Goal: Transaction & Acquisition: Purchase product/service

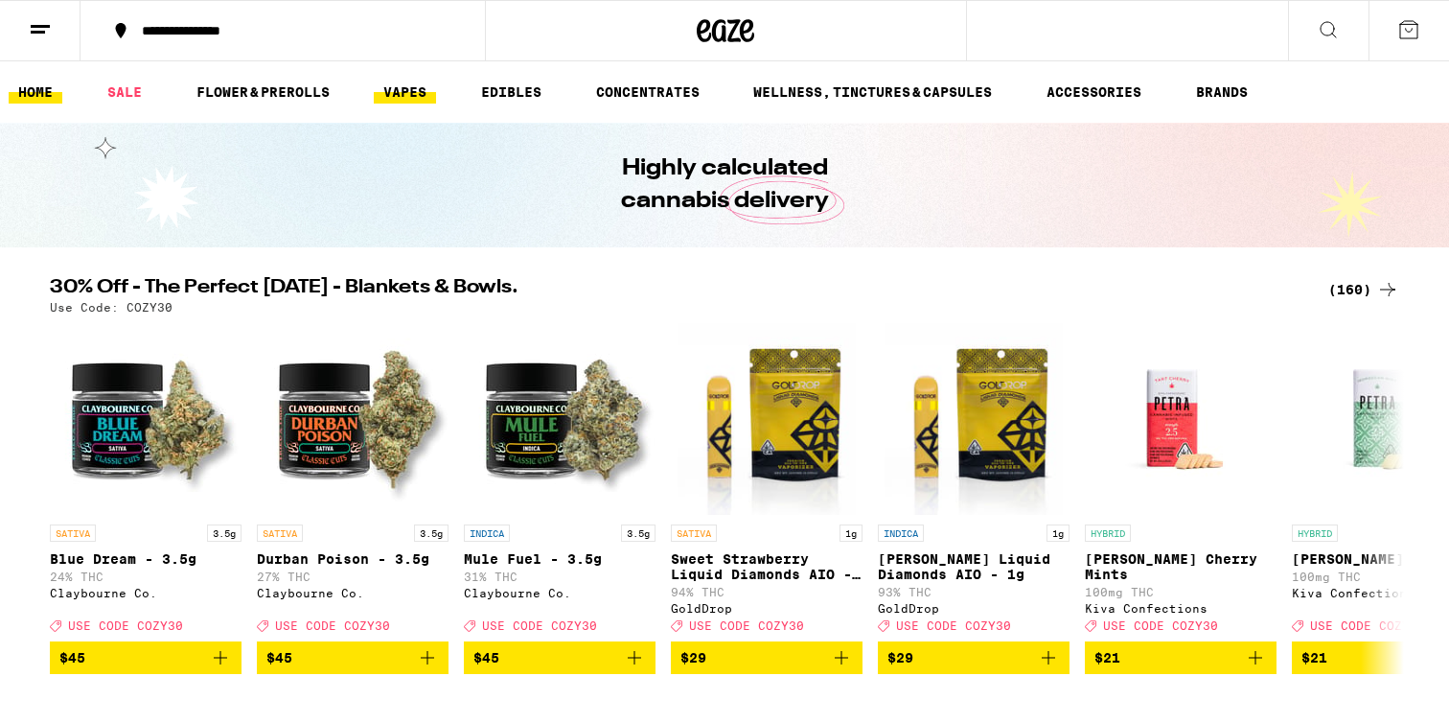
click at [418, 101] on link "VAPES" at bounding box center [405, 92] width 62 height 23
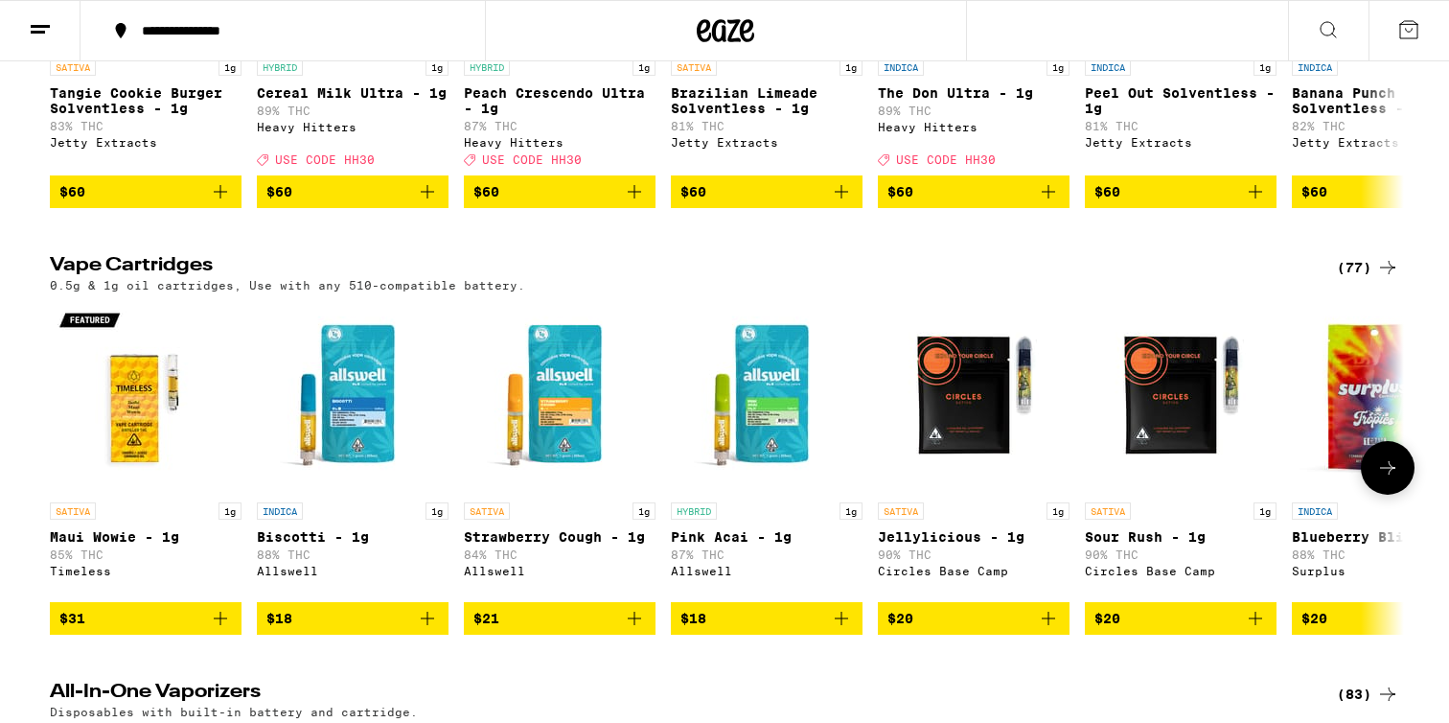
scroll to position [281, 0]
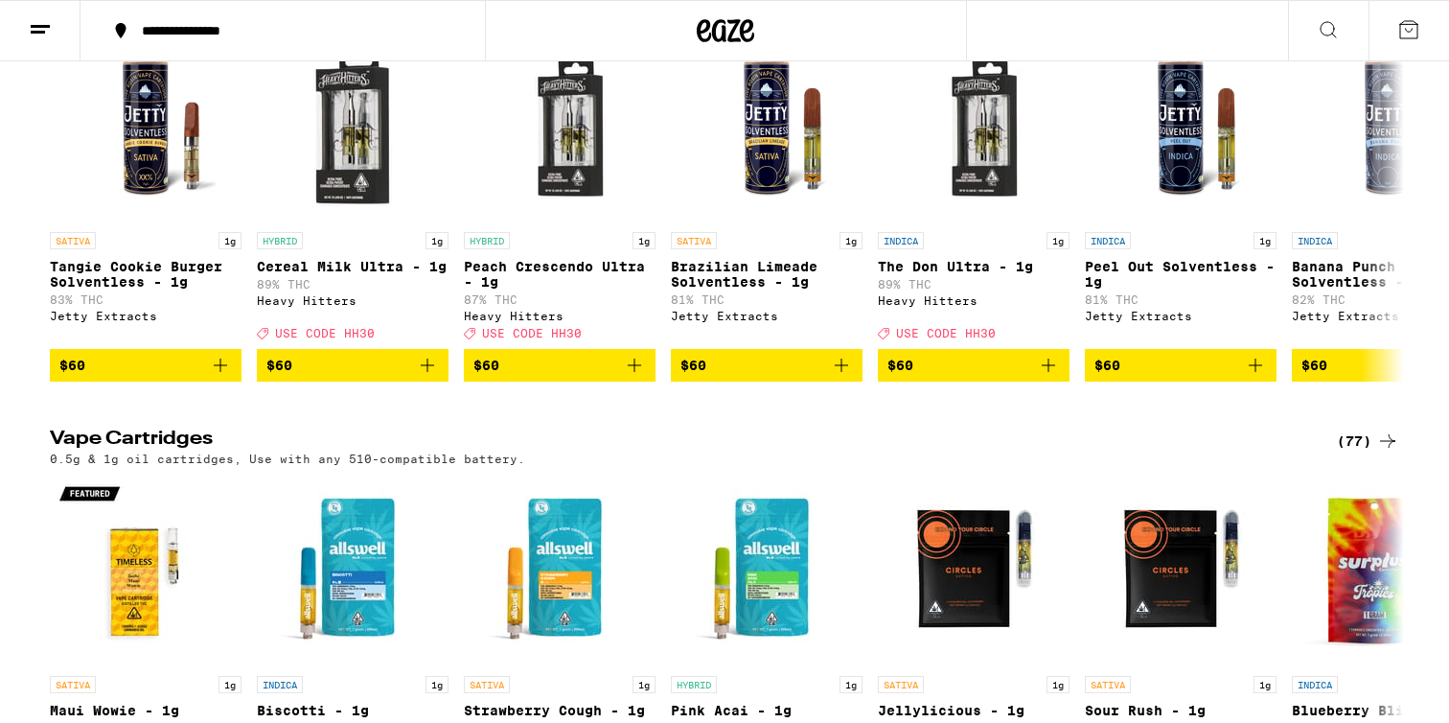
click at [1357, 452] on div "(77)" at bounding box center [1368, 440] width 62 height 23
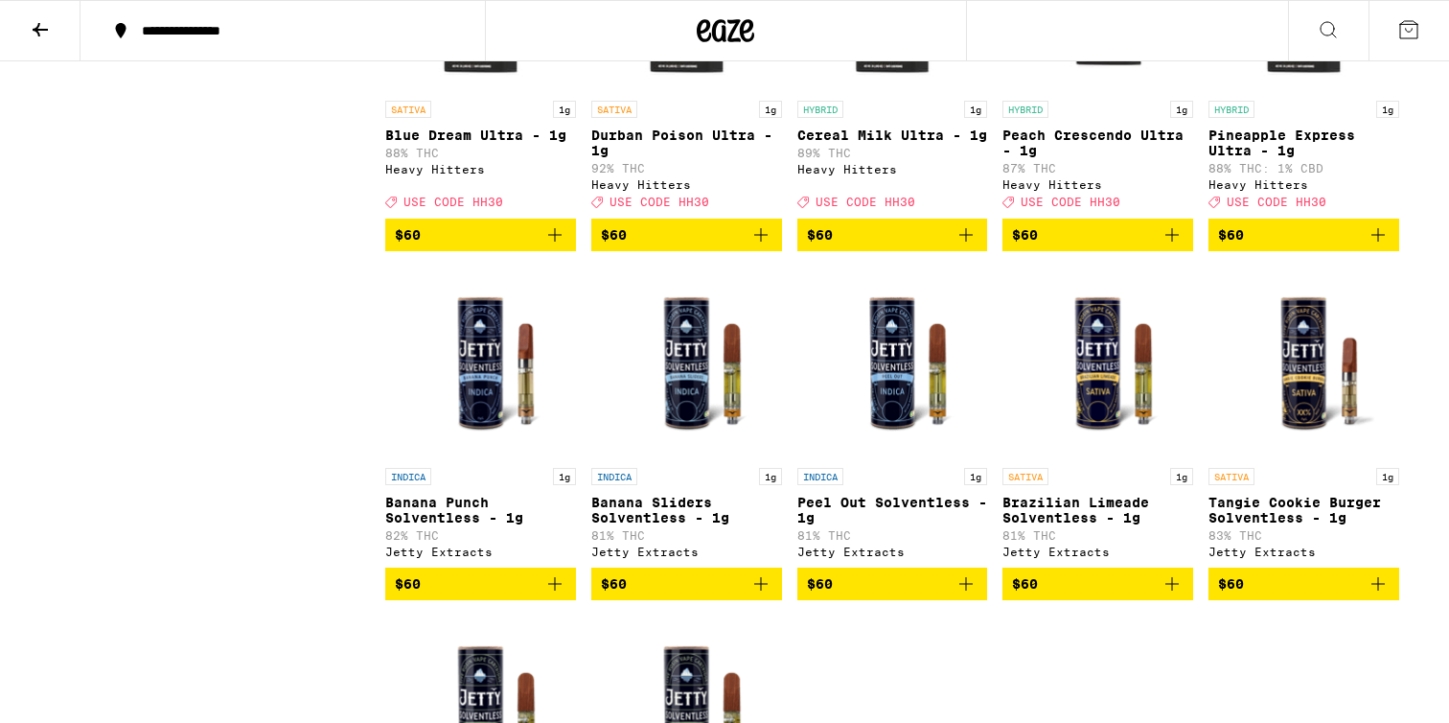
scroll to position [4936, 0]
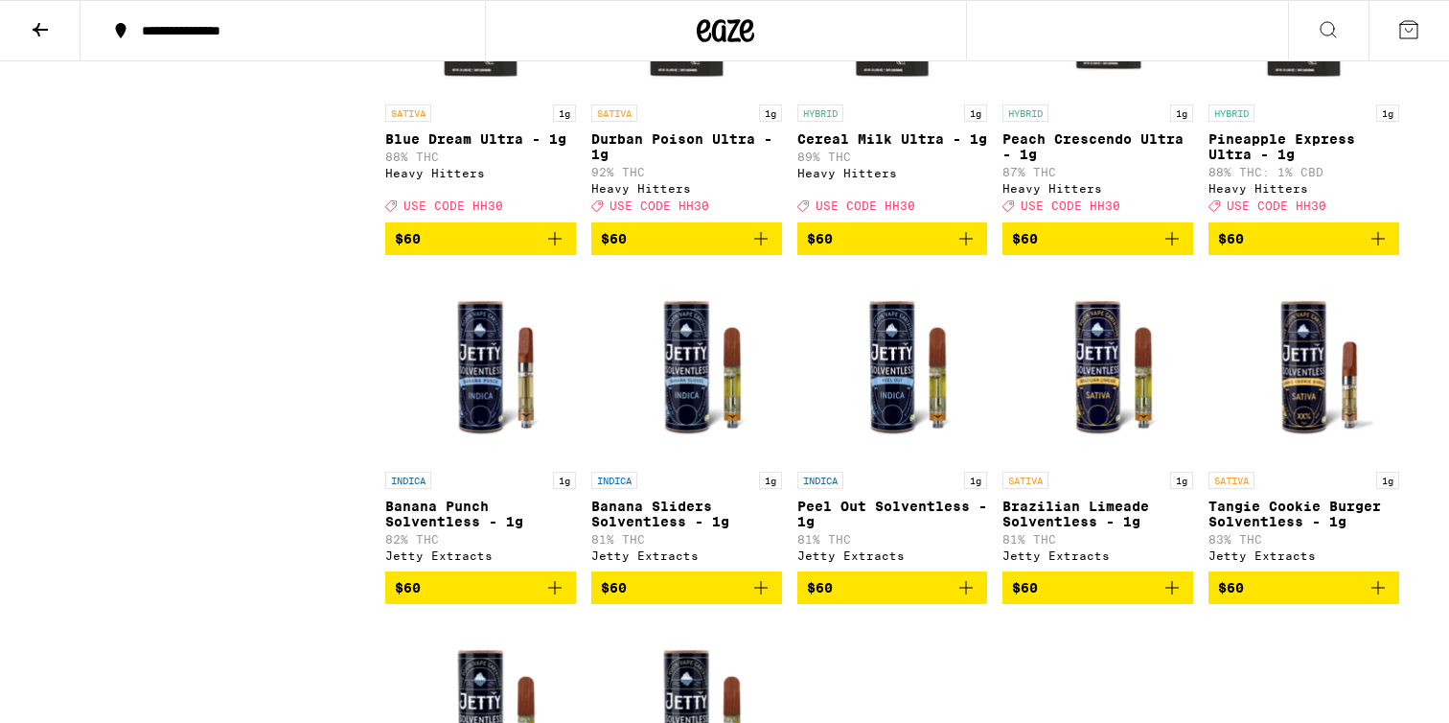
click at [763, 250] on icon "Add to bag" at bounding box center [761, 238] width 23 height 23
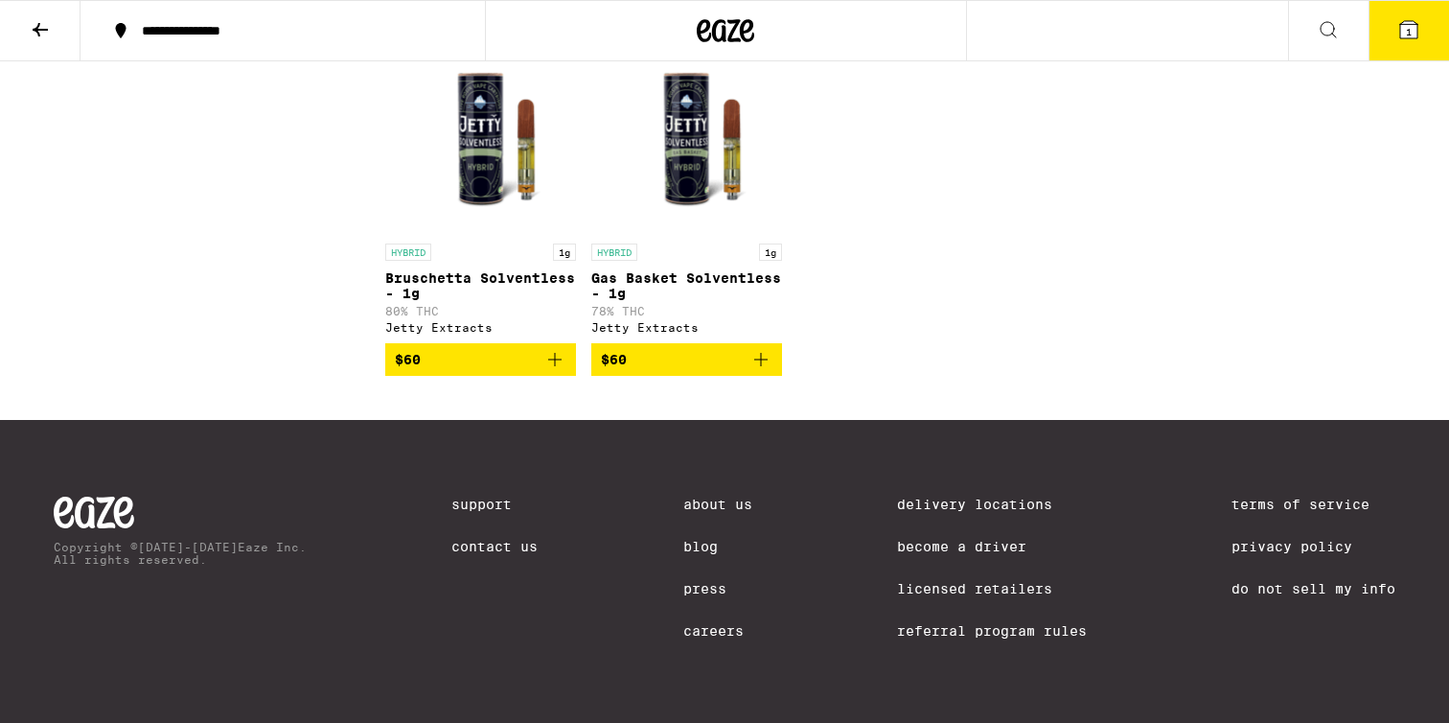
scroll to position [5681, 0]
click at [561, 353] on icon "Add to bag" at bounding box center [554, 359] width 13 height 13
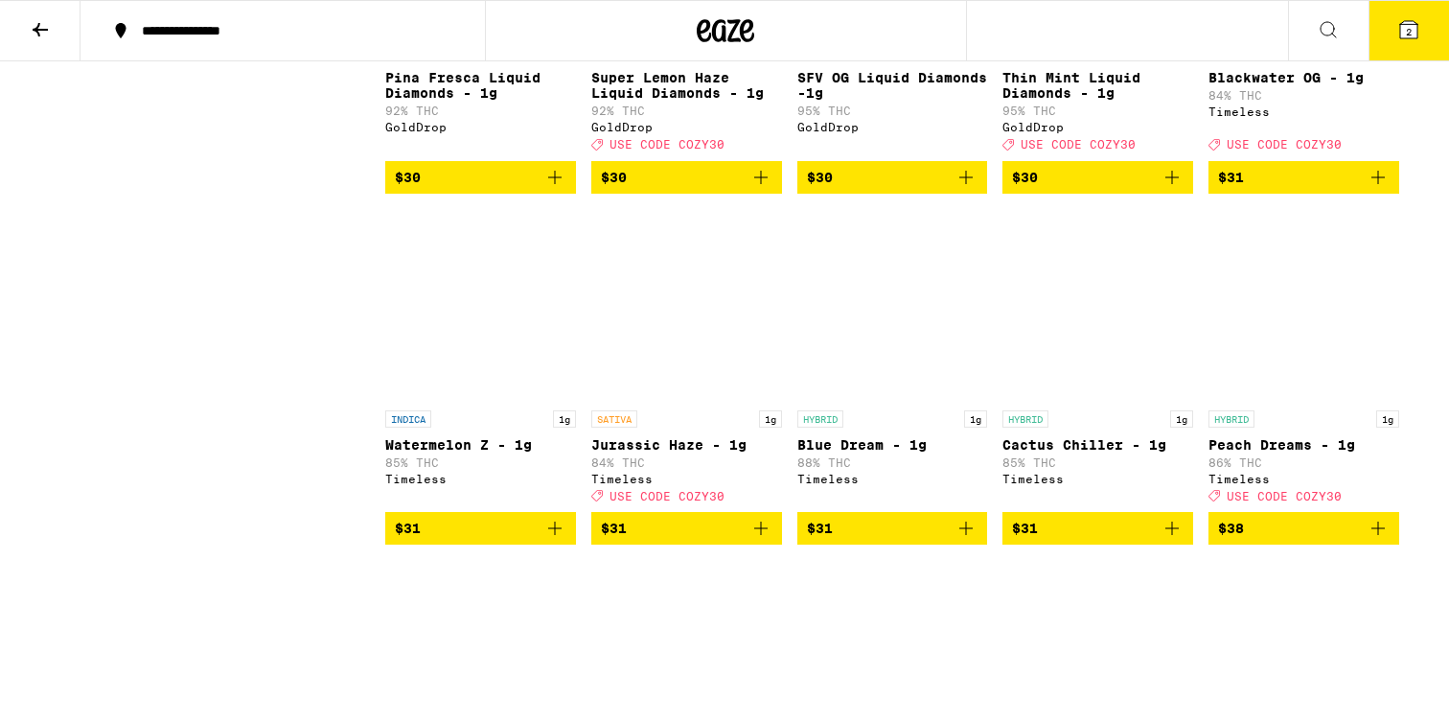
scroll to position [2897, 0]
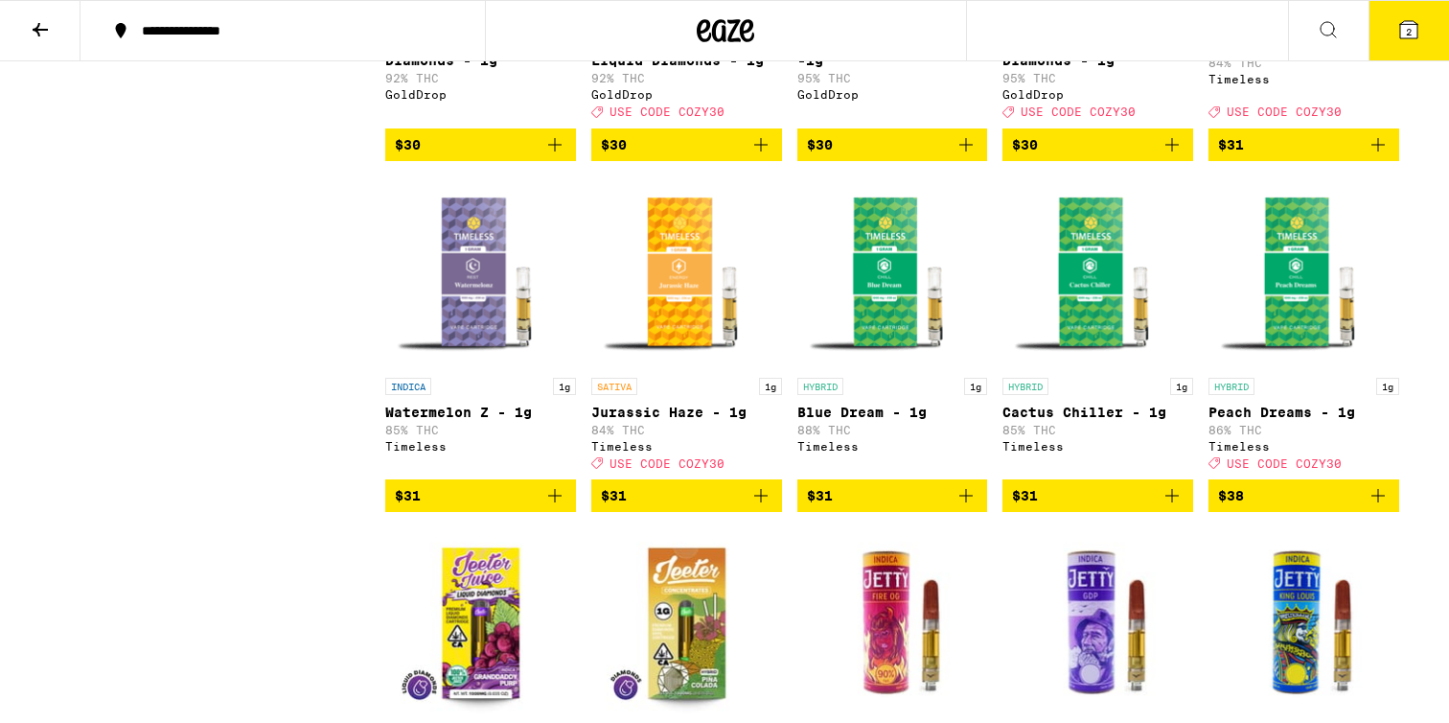
click at [28, 35] on button at bounding box center [40, 31] width 81 height 60
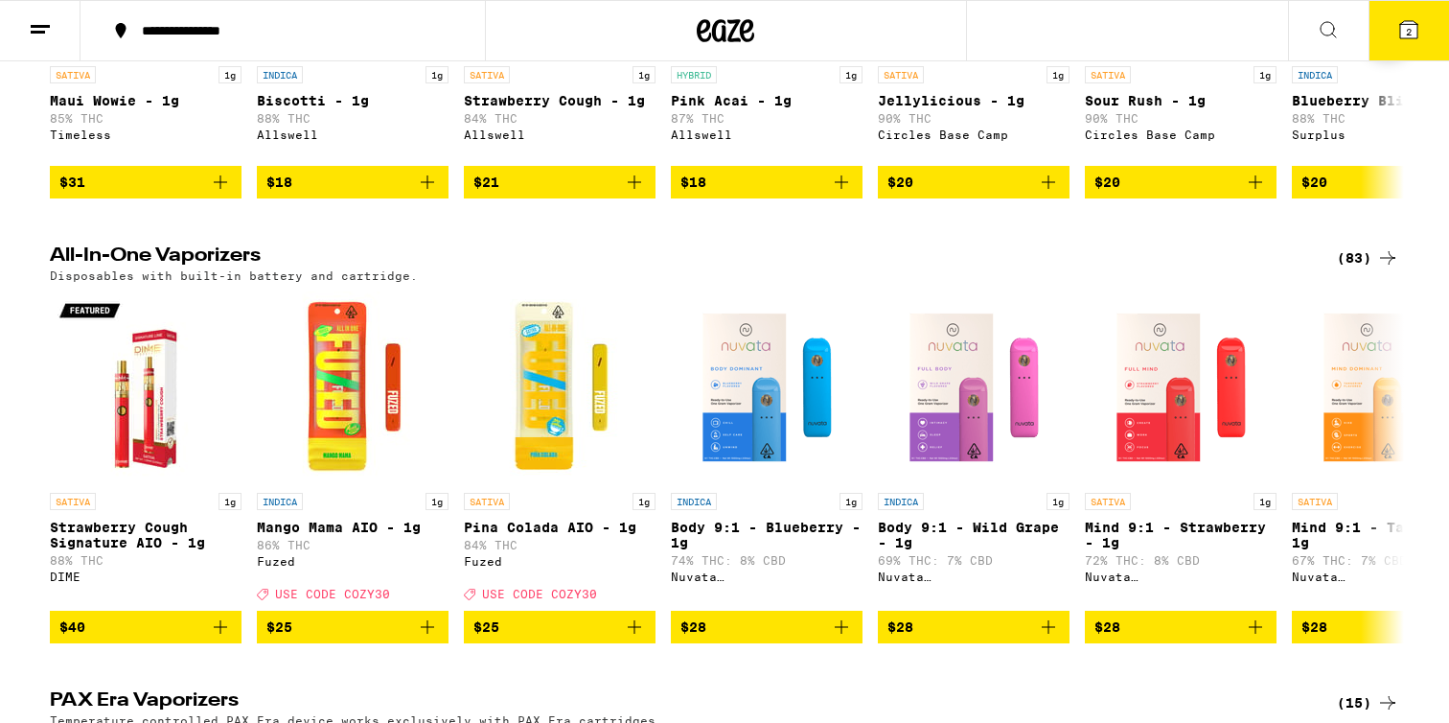
scroll to position [973, 0]
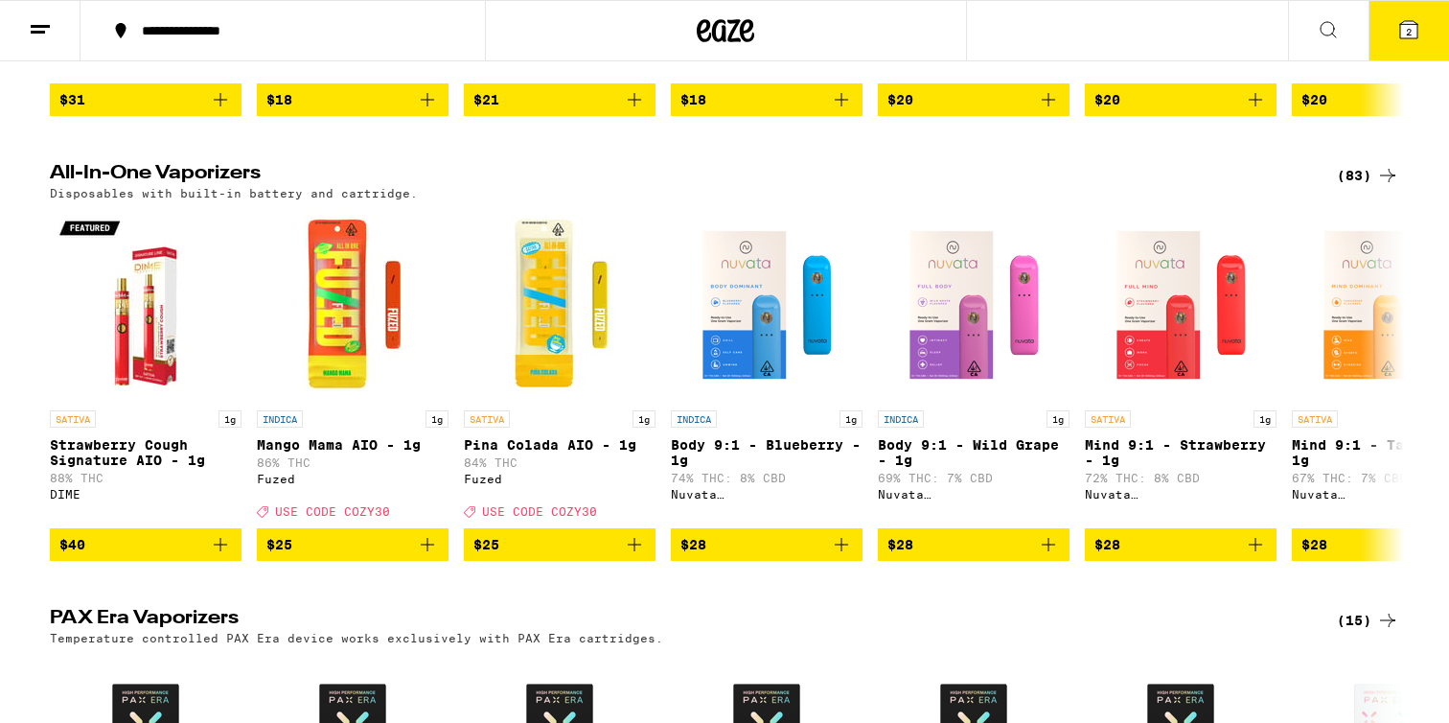
click at [1350, 187] on div "(83)" at bounding box center [1368, 175] width 62 height 23
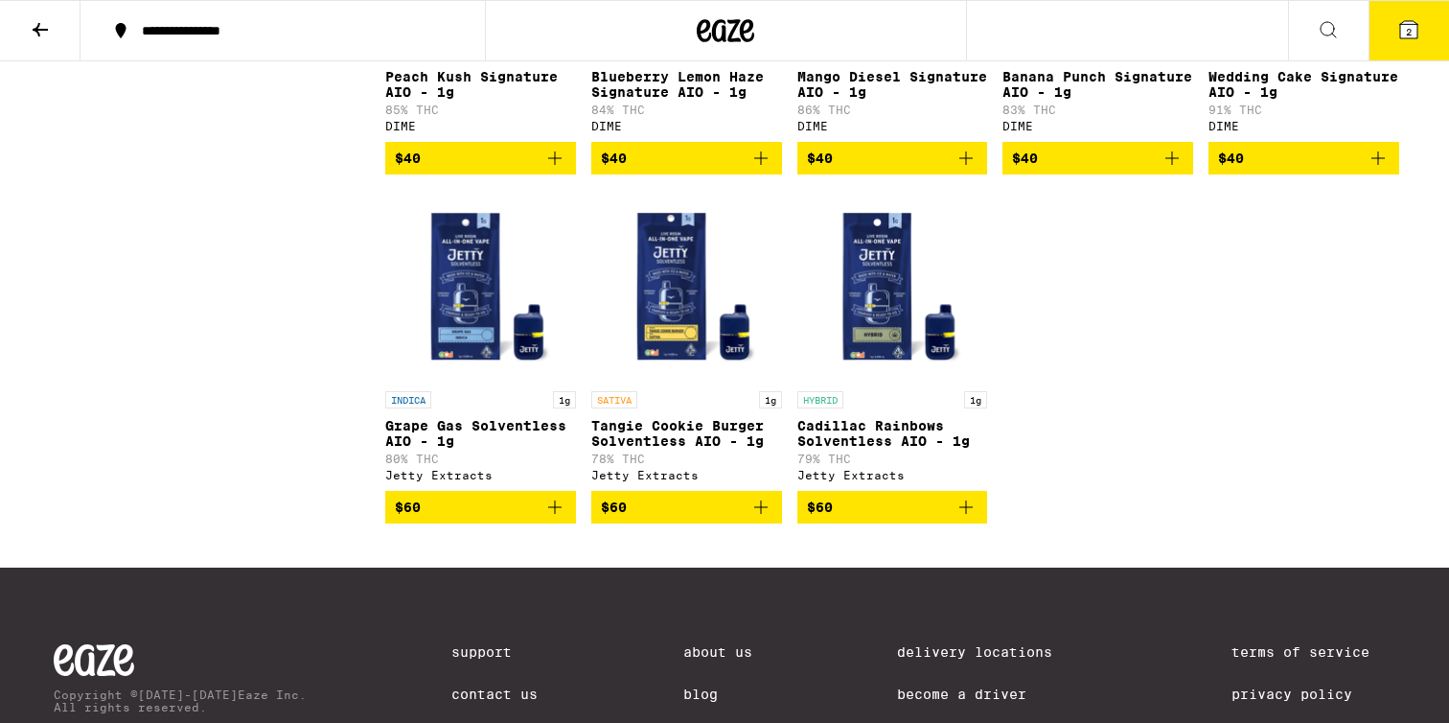
scroll to position [5754, 0]
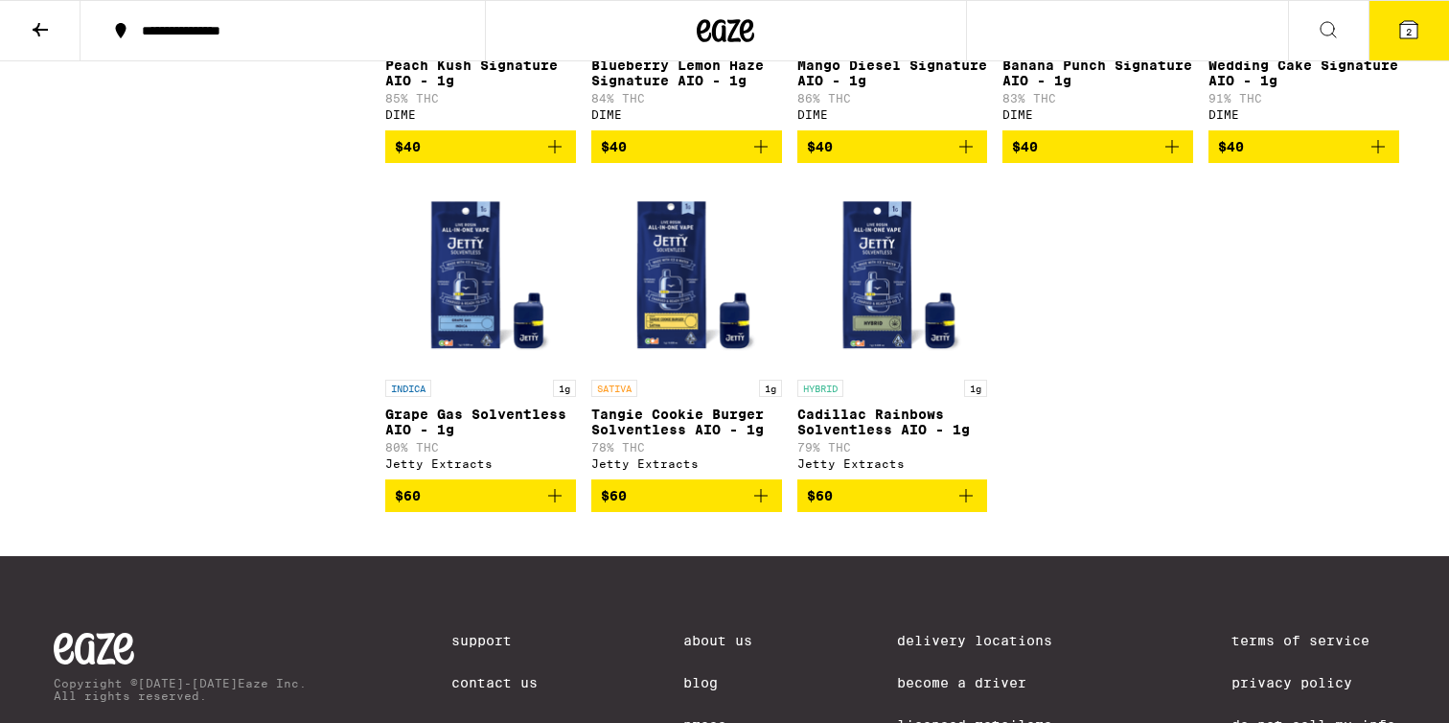
click at [966, 502] on icon "Add to bag" at bounding box center [966, 495] width 13 height 13
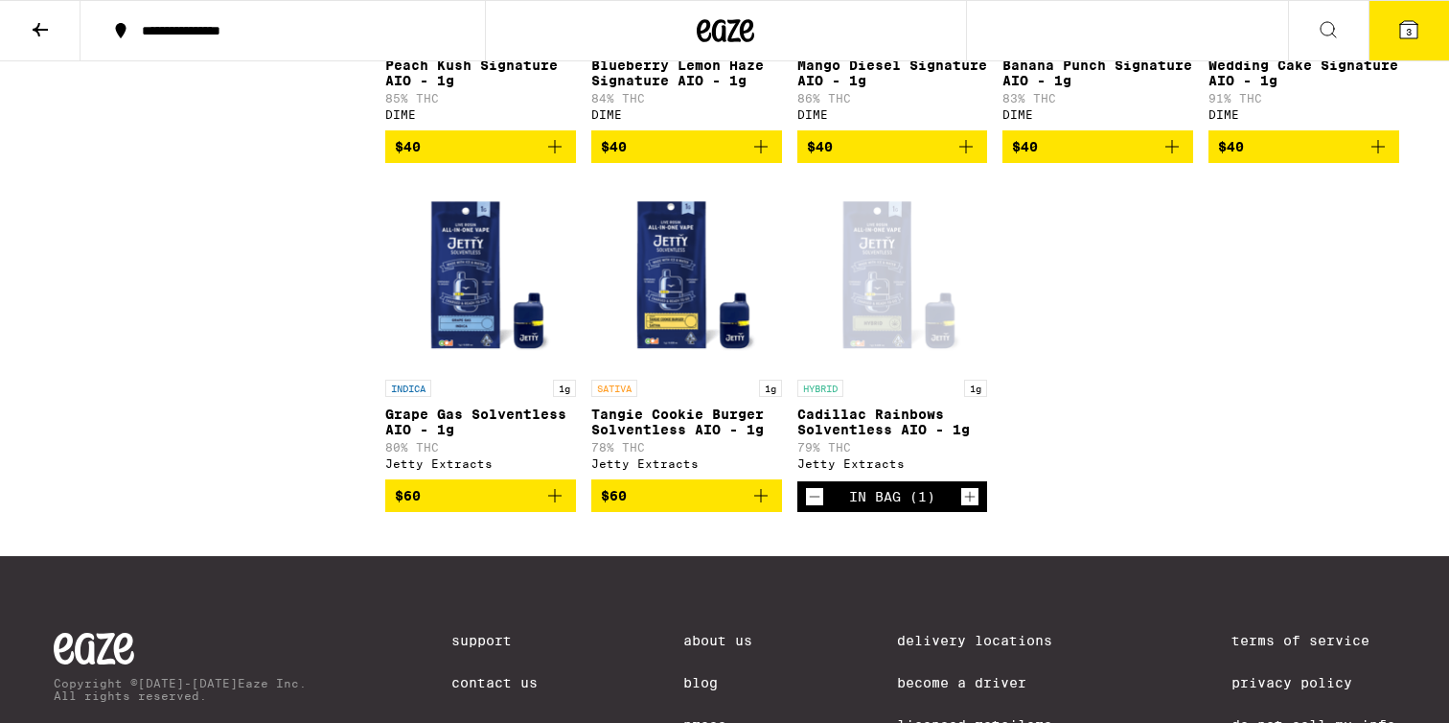
click at [1398, 29] on icon at bounding box center [1409, 29] width 23 height 23
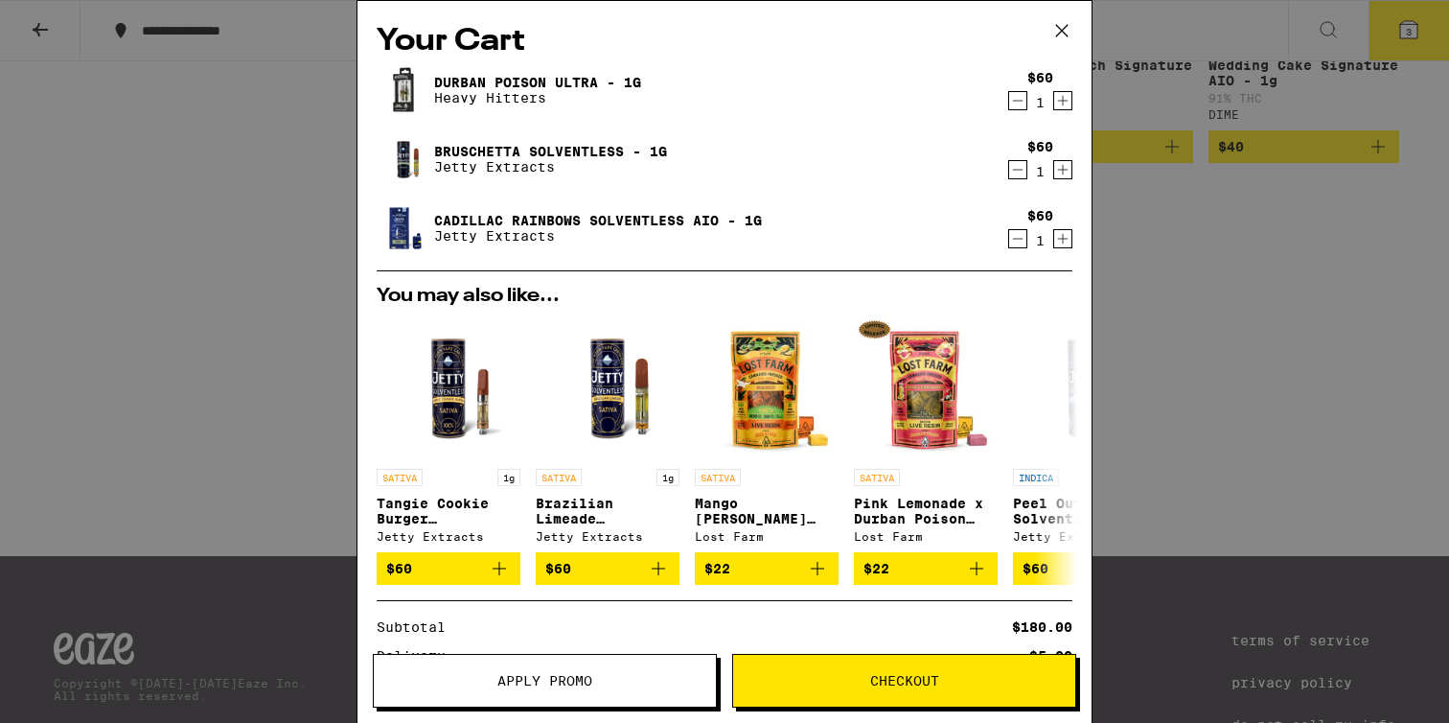
click at [1300, 349] on div "Your Cart Durban Poison Ultra - 1g Heavy Hitters $60 1 Bruschetta Solventless -…" at bounding box center [724, 361] width 1449 height 723
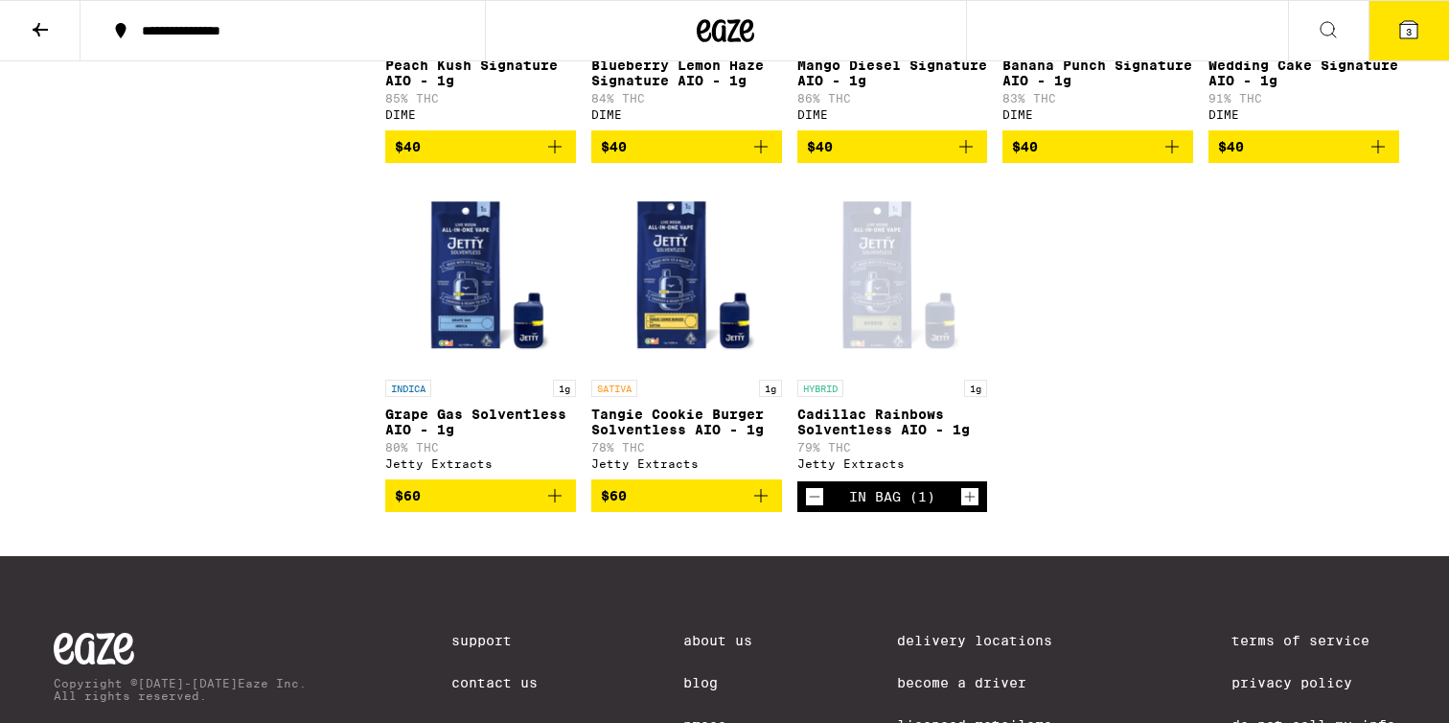
click at [1409, 37] on span "3" at bounding box center [1409, 32] width 6 height 12
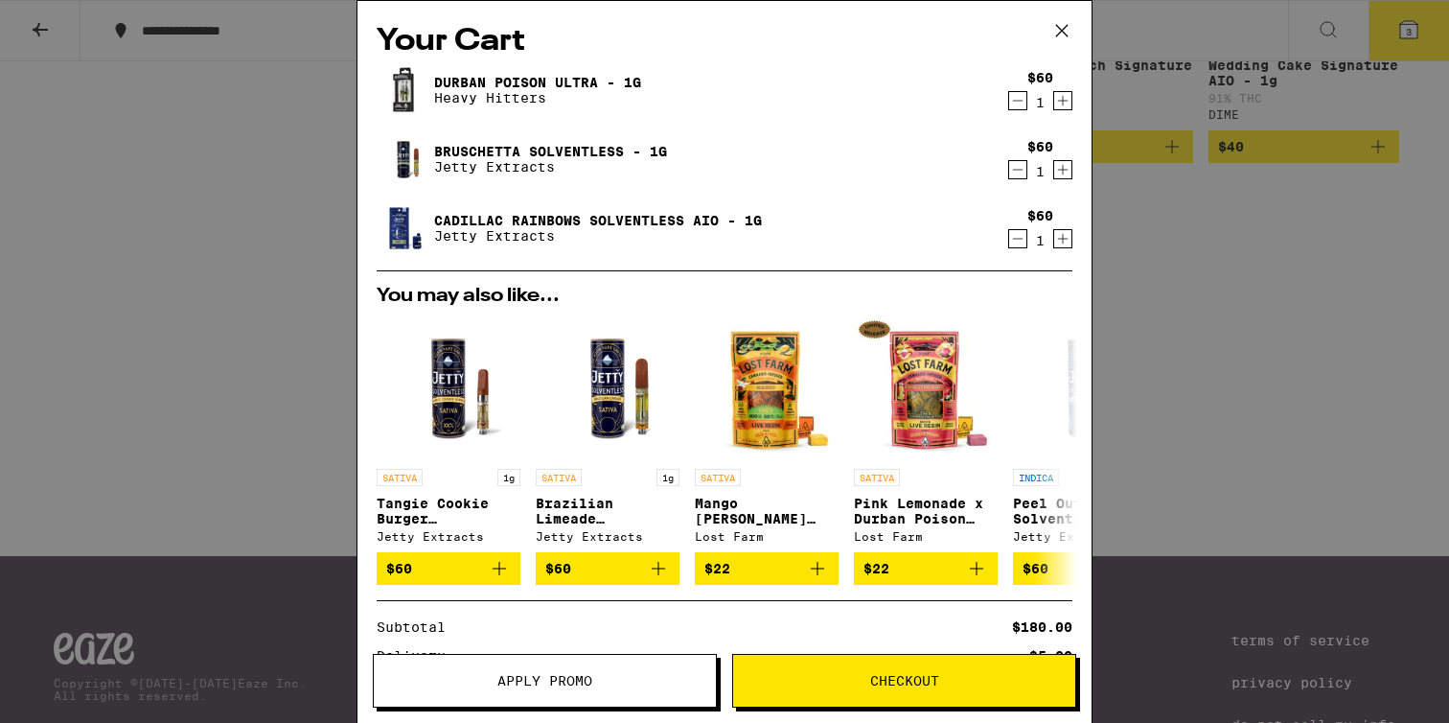
click at [848, 674] on span "Checkout" at bounding box center [904, 680] width 342 height 13
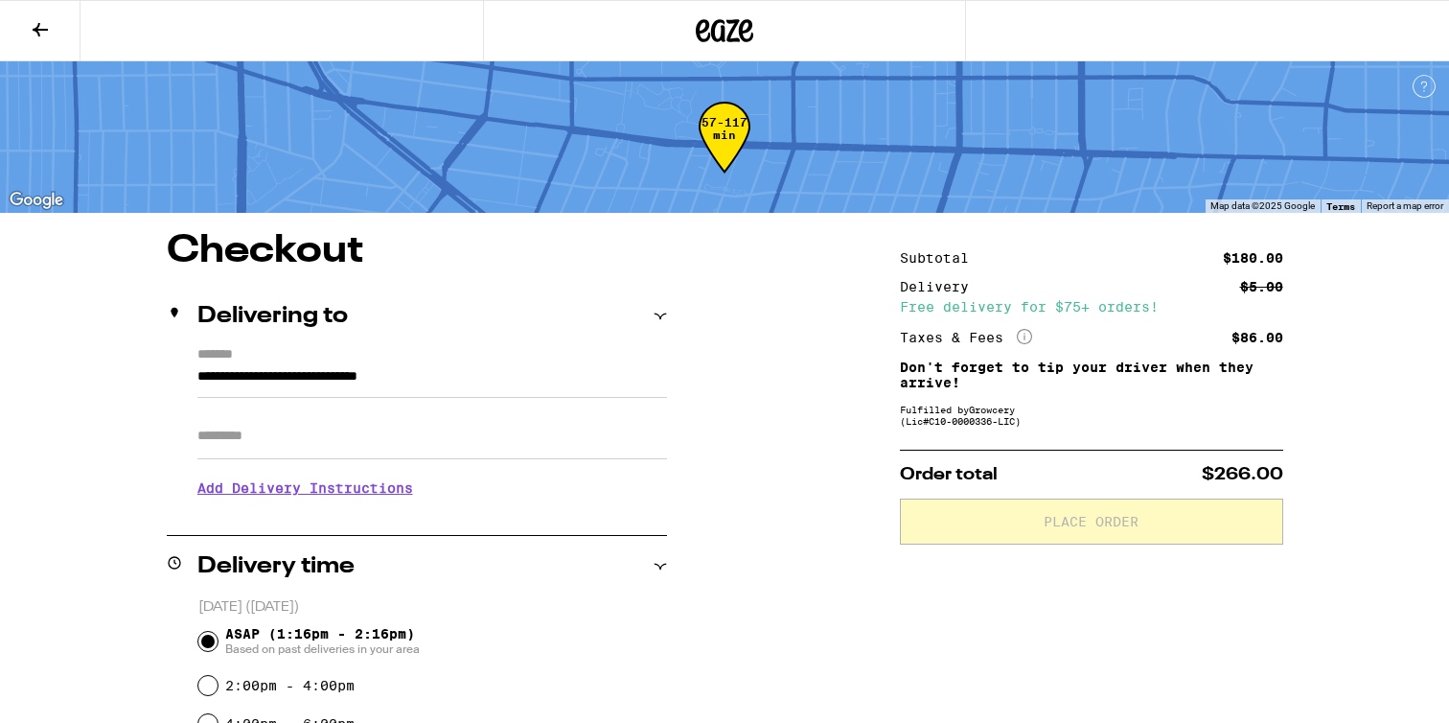
click at [379, 459] on input "Apt/Suite" at bounding box center [432, 436] width 470 height 46
type input "****"
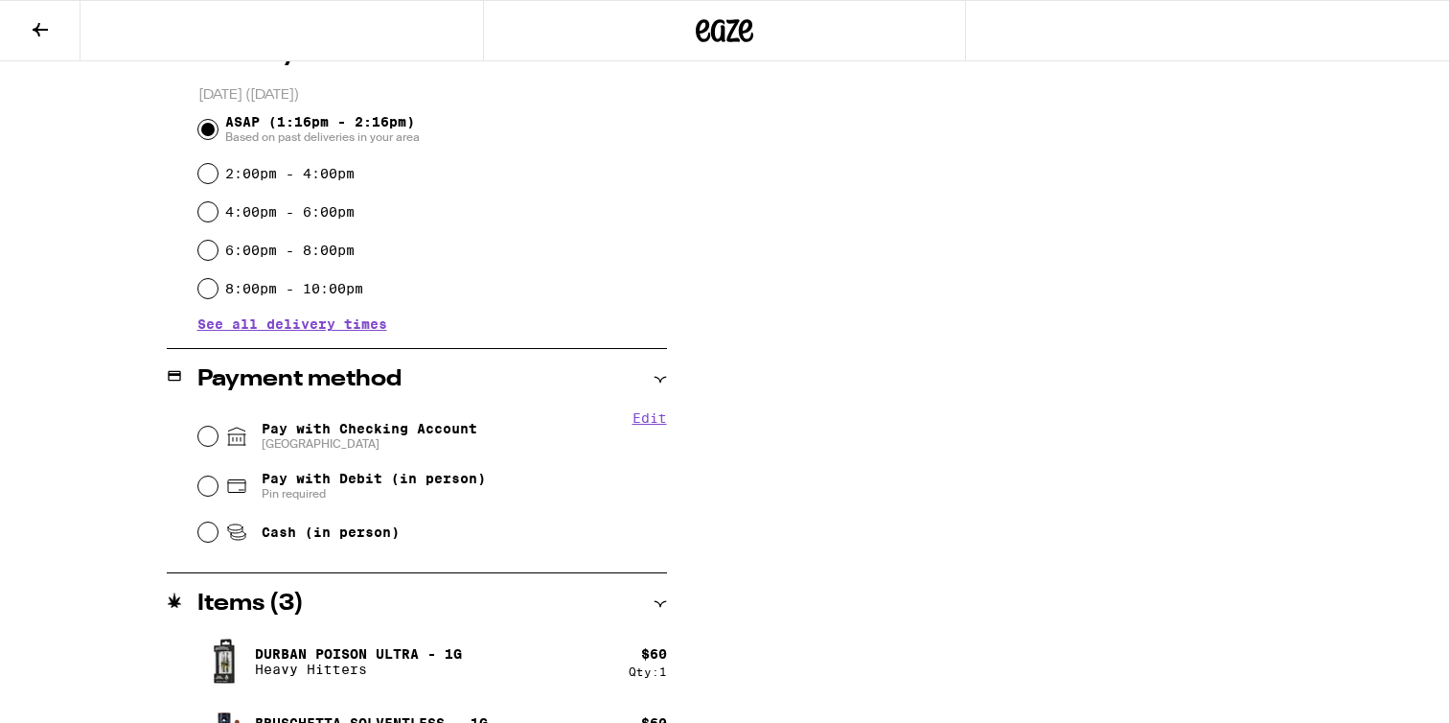
scroll to position [531, 0]
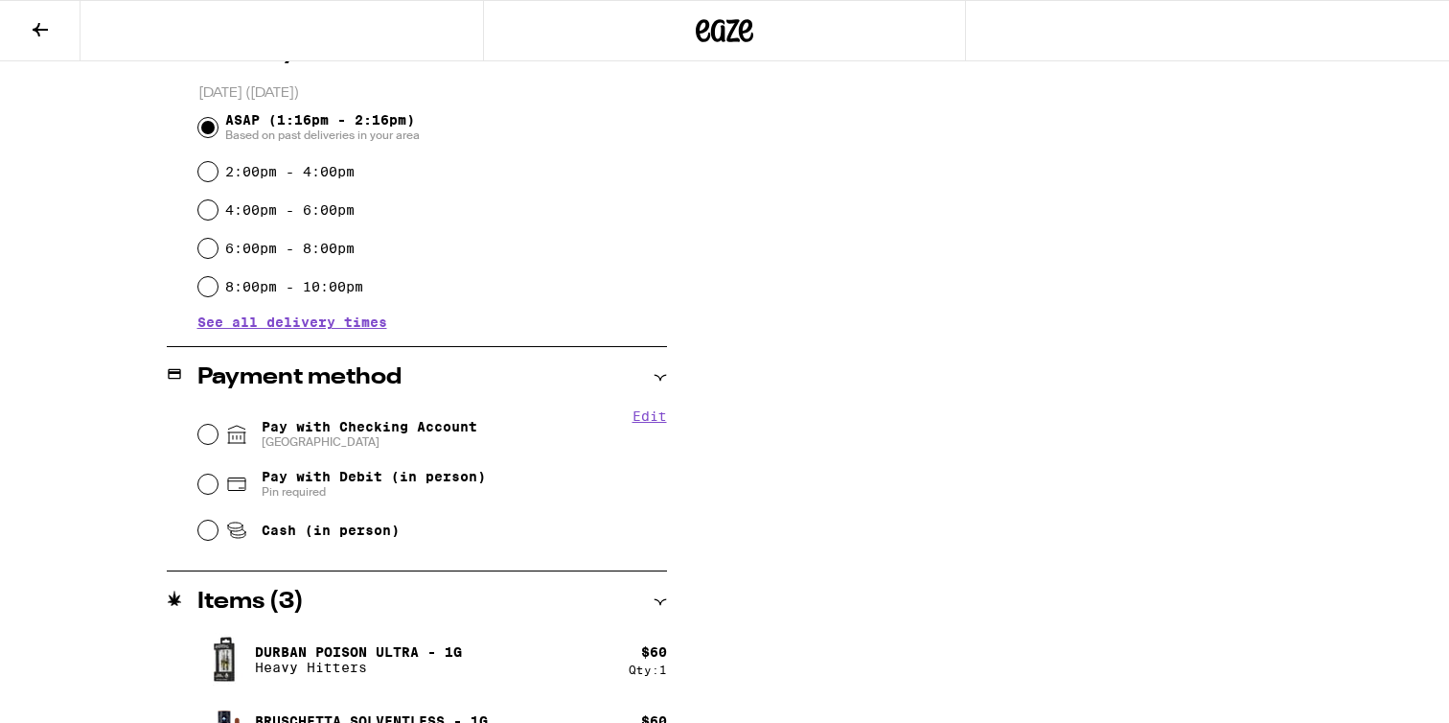
click at [467, 445] on span "[GEOGRAPHIC_DATA]" at bounding box center [370, 441] width 216 height 15
click at [218, 444] on input "Pay with Checking Account CHASE COLLEGE" at bounding box center [207, 434] width 19 height 19
radio input "true"
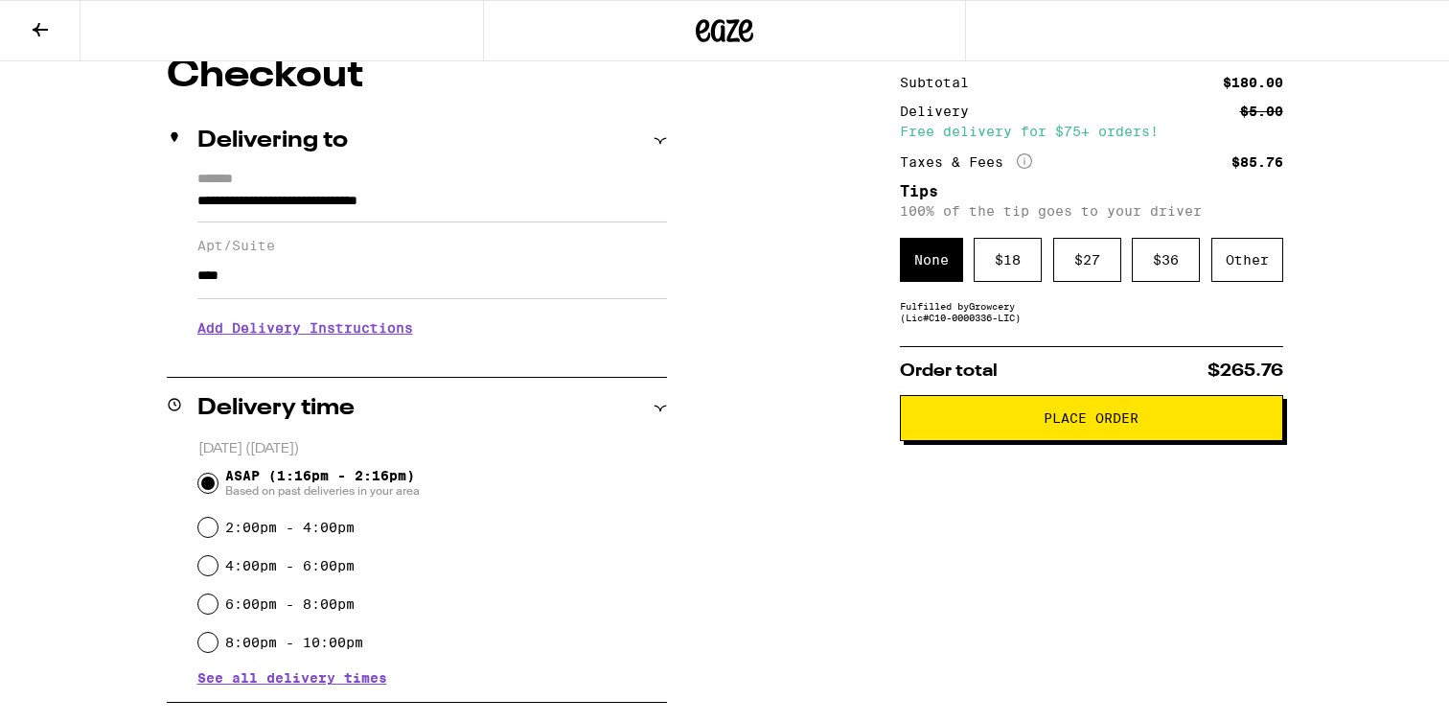
scroll to position [170, 0]
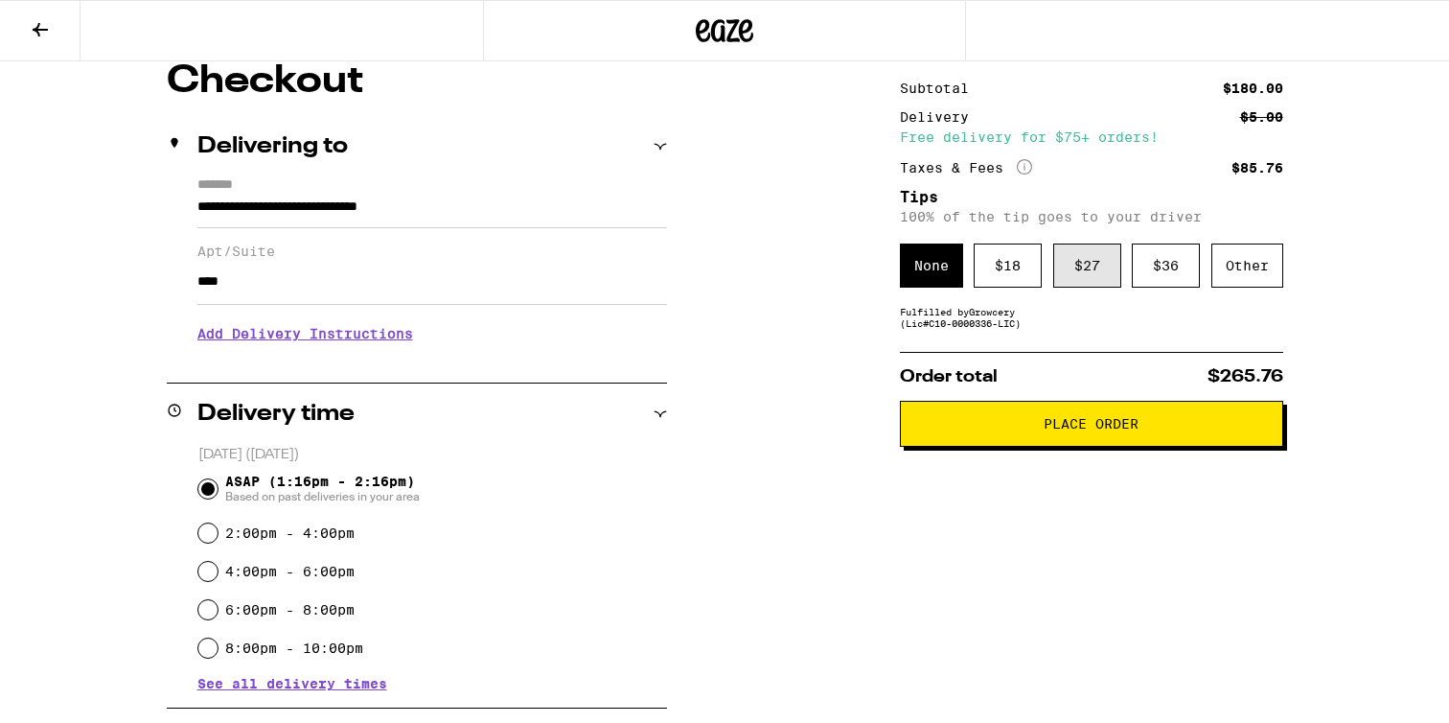
click at [1068, 287] on div "$ 27" at bounding box center [1088, 265] width 68 height 44
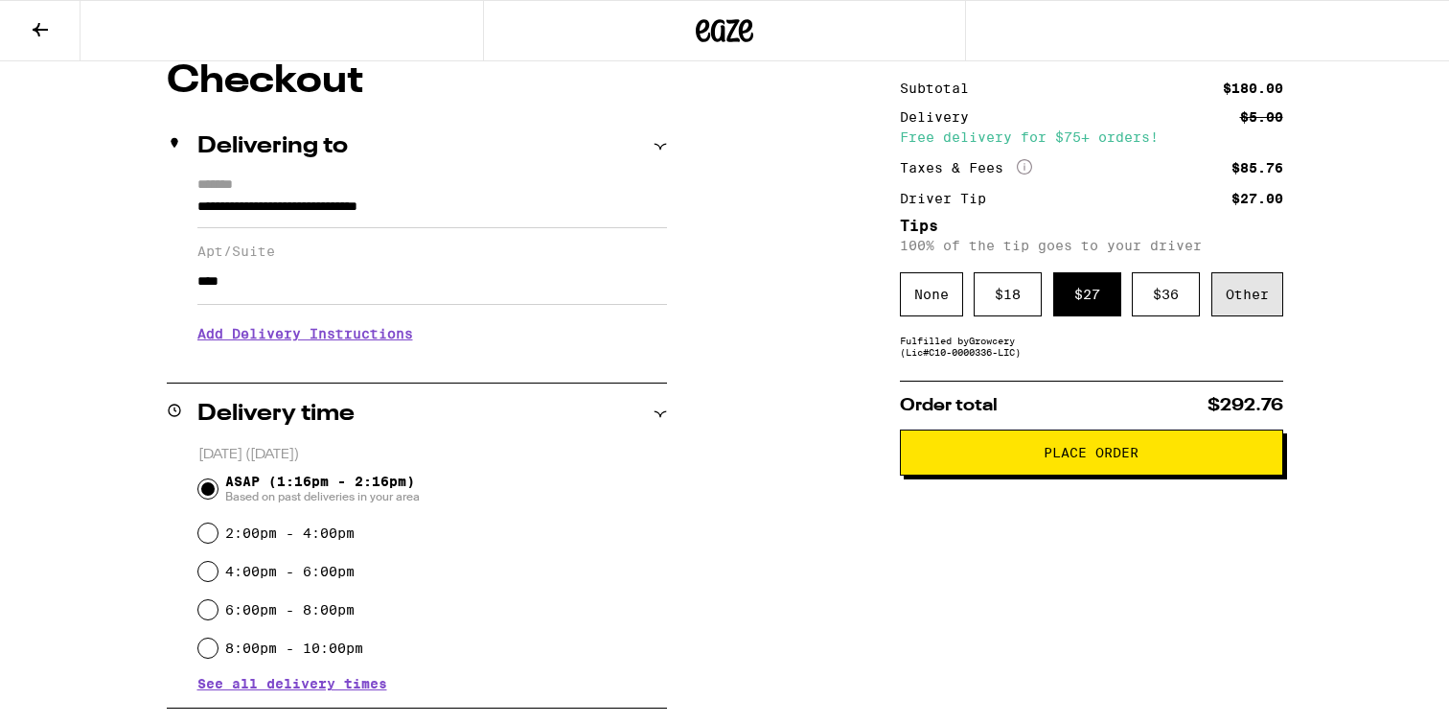
click at [1228, 305] on div "Other" at bounding box center [1248, 294] width 72 height 44
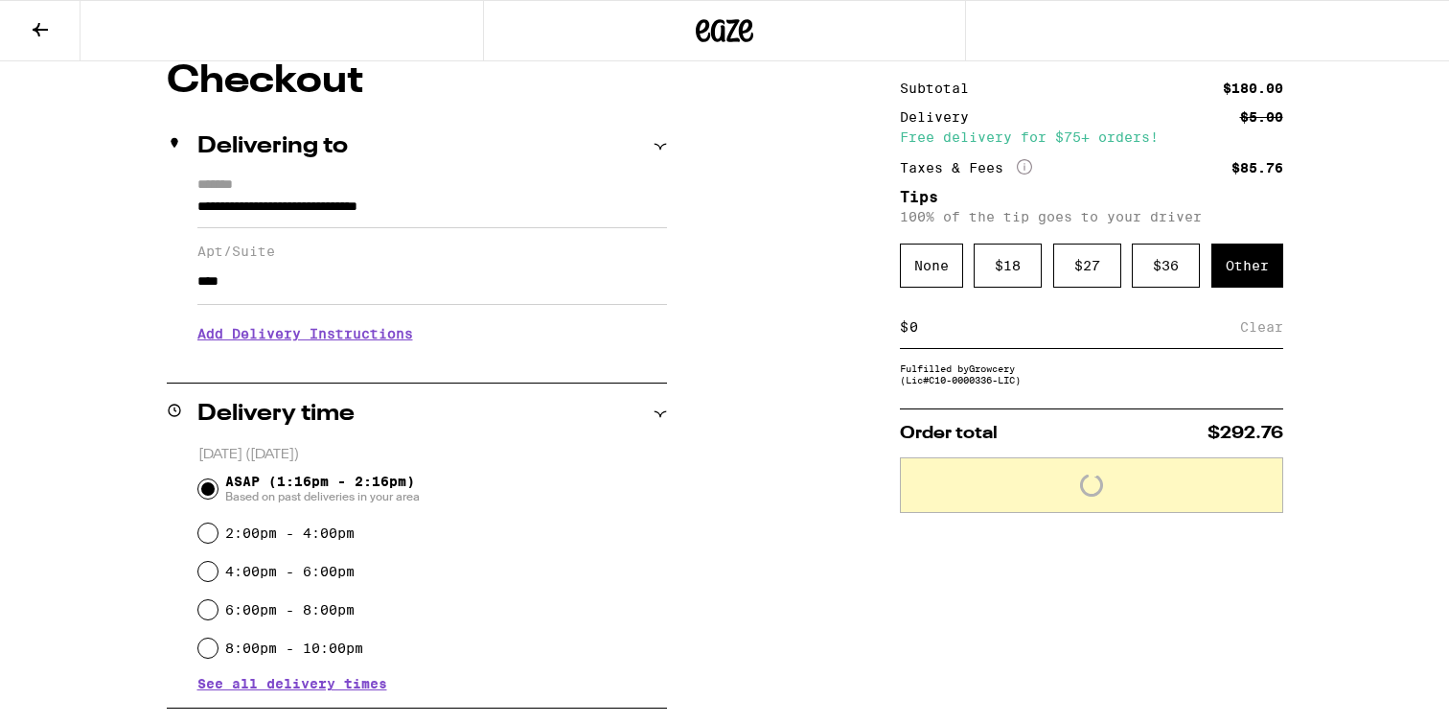
click at [985, 335] on input at bounding box center [1075, 326] width 332 height 17
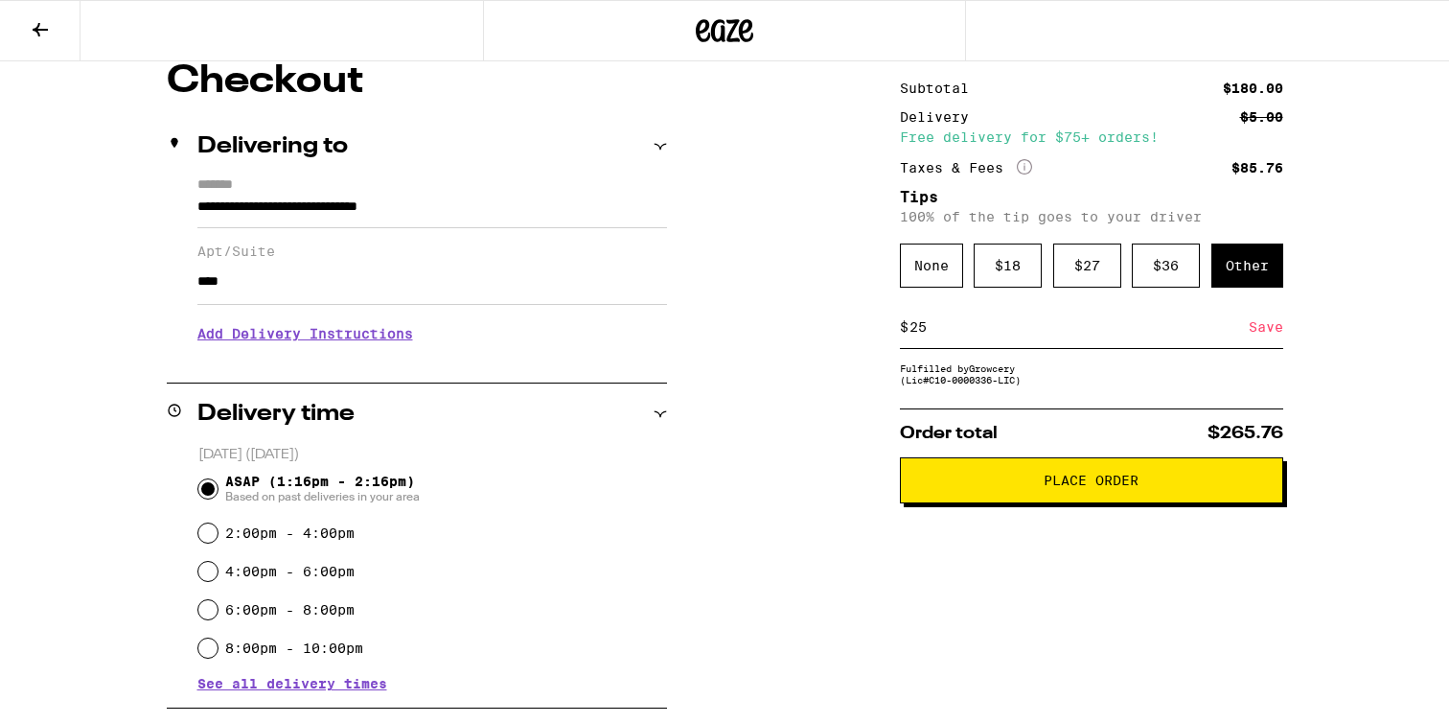
type input "25"
click at [1265, 339] on div "Save" at bounding box center [1266, 327] width 35 height 42
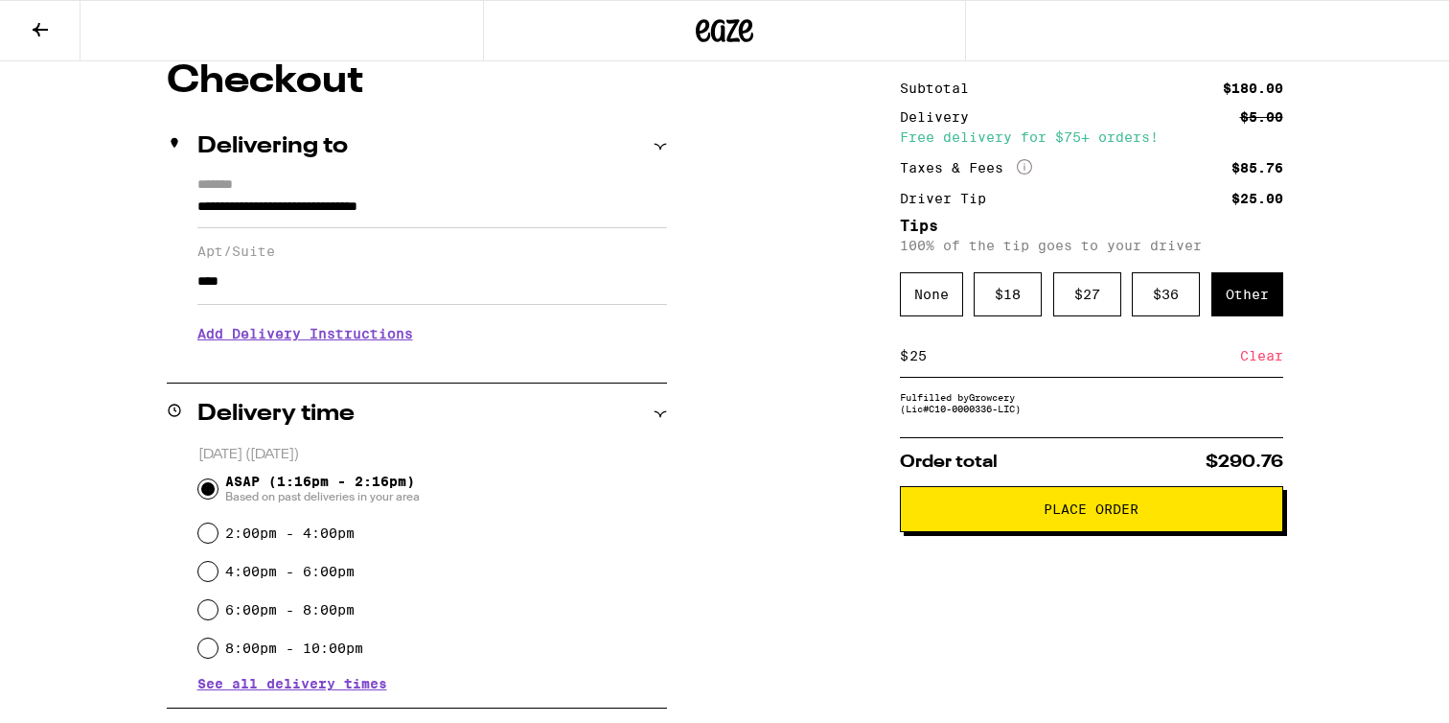
click at [1096, 516] on span "Place Order" at bounding box center [1091, 508] width 95 height 13
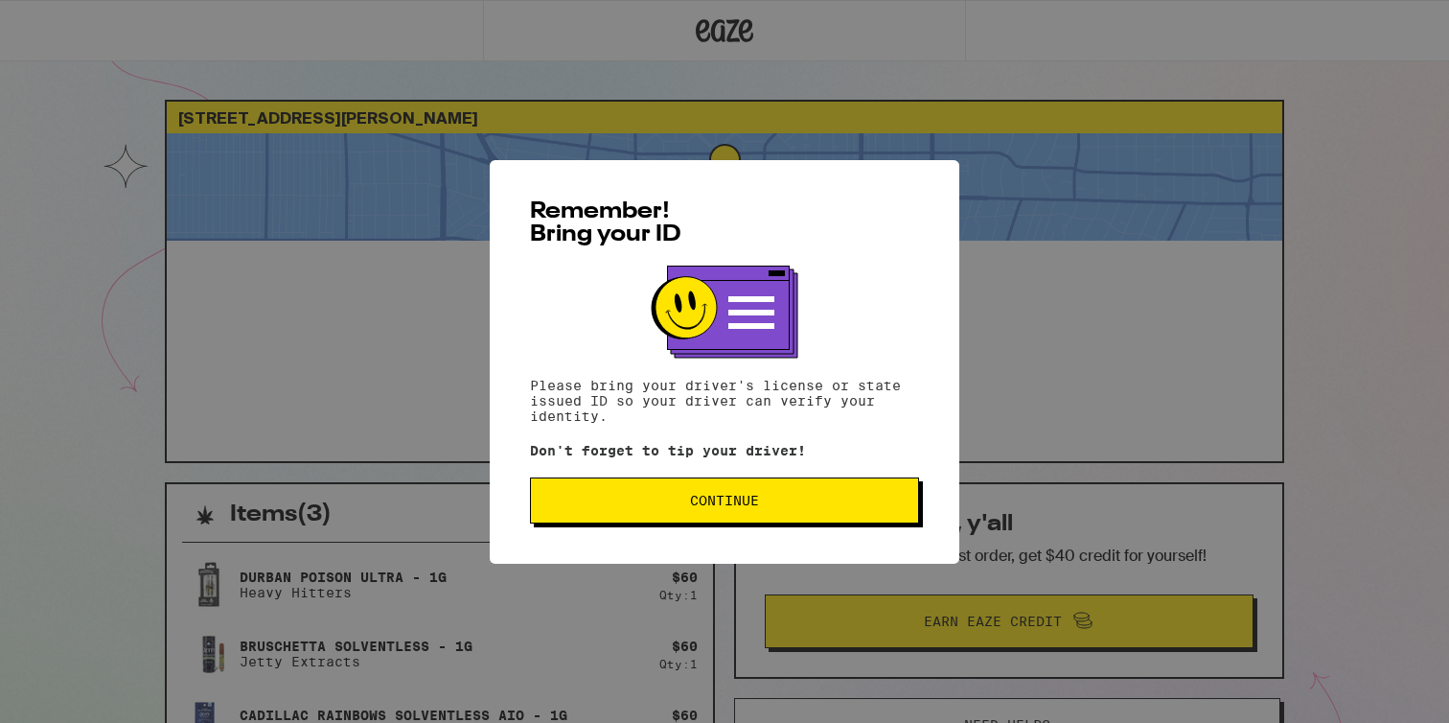
click at [868, 488] on button "Continue" at bounding box center [724, 500] width 389 height 46
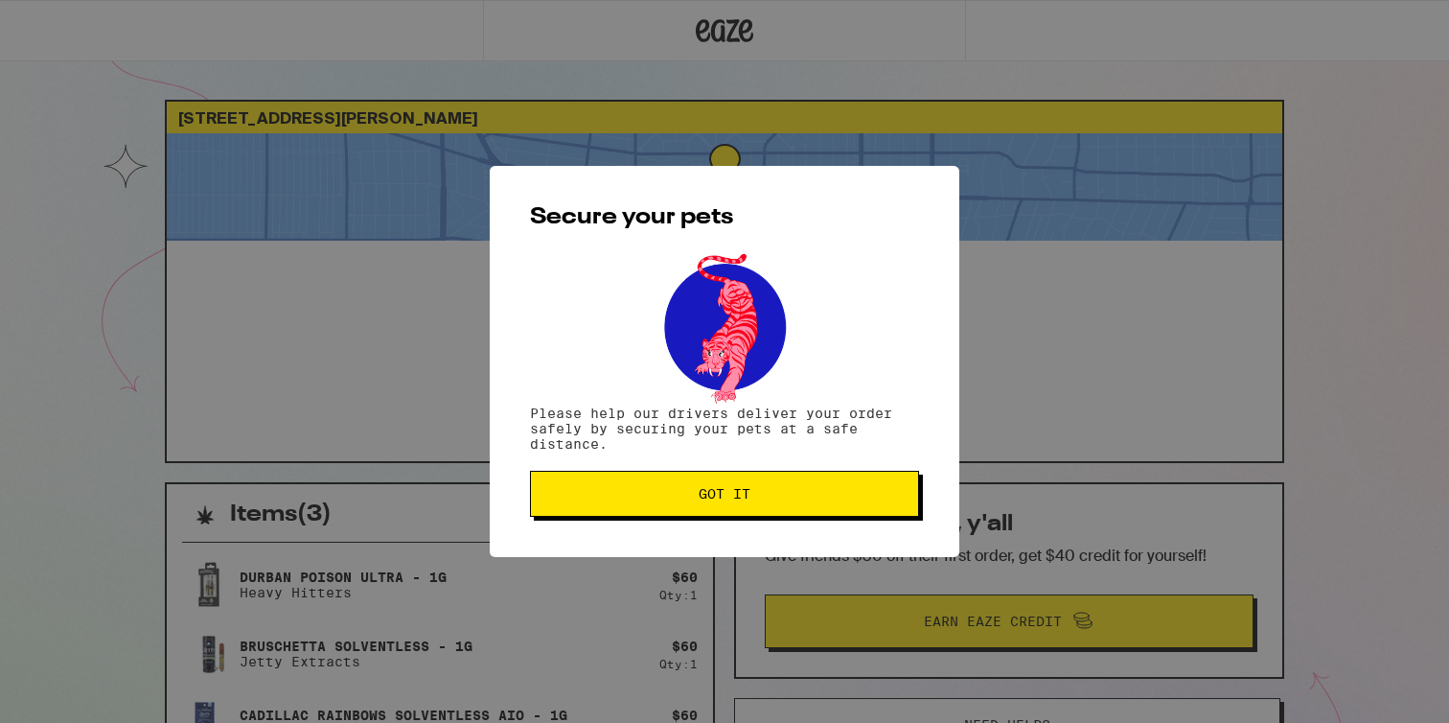
click at [882, 468] on div "Secure your pets Please help our drivers deliver your order safely by securing …" at bounding box center [725, 361] width 470 height 391
click at [878, 482] on button "Got it" at bounding box center [724, 494] width 389 height 46
